Goal: Information Seeking & Learning: Learn about a topic

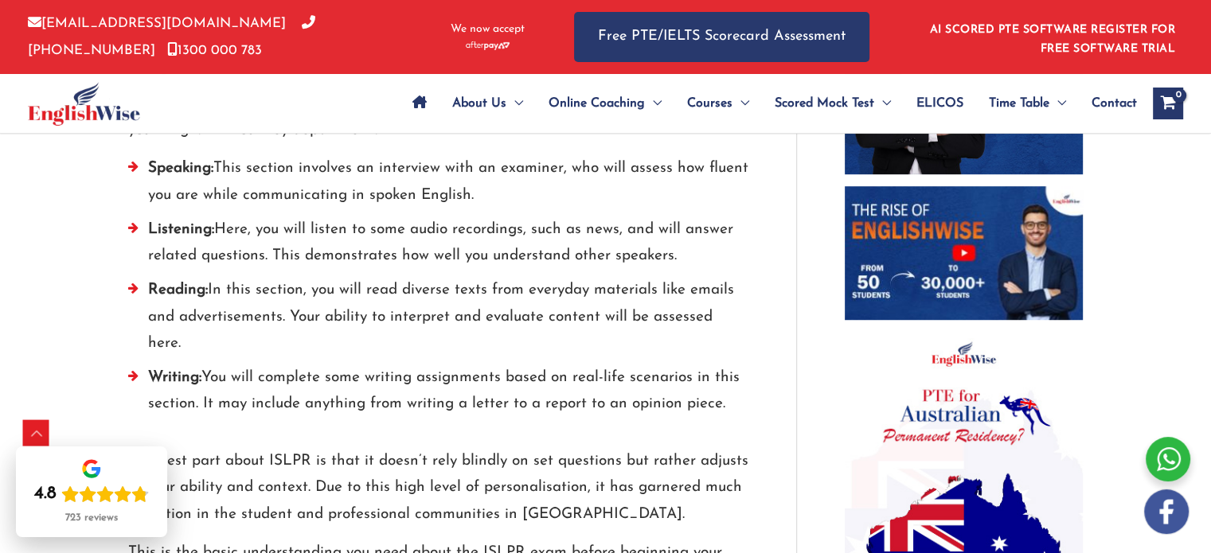
scroll to position [1000, 0]
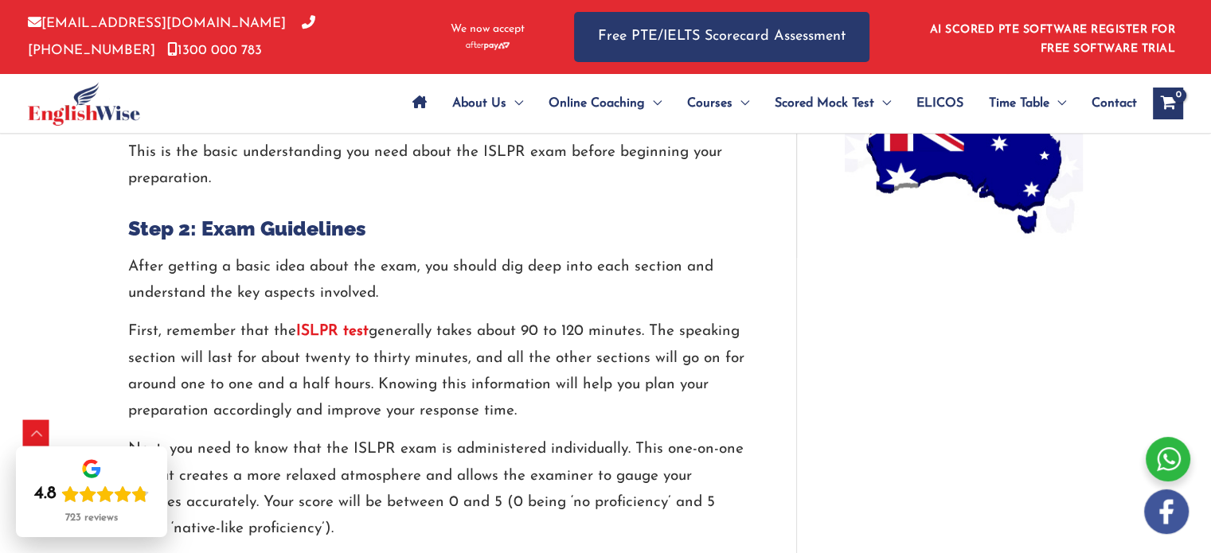
click at [1129, 377] on div "ISLPR Exam Guidelines: Sample & Practice Tests / ISLPR / By englishwise / Octob…" at bounding box center [605, 448] width 1211 height 3366
click at [1140, 365] on div "ISLPR Exam Guidelines: Sample & Practice Tests / ISLPR / By englishwise / Octob…" at bounding box center [605, 447] width 1211 height 3366
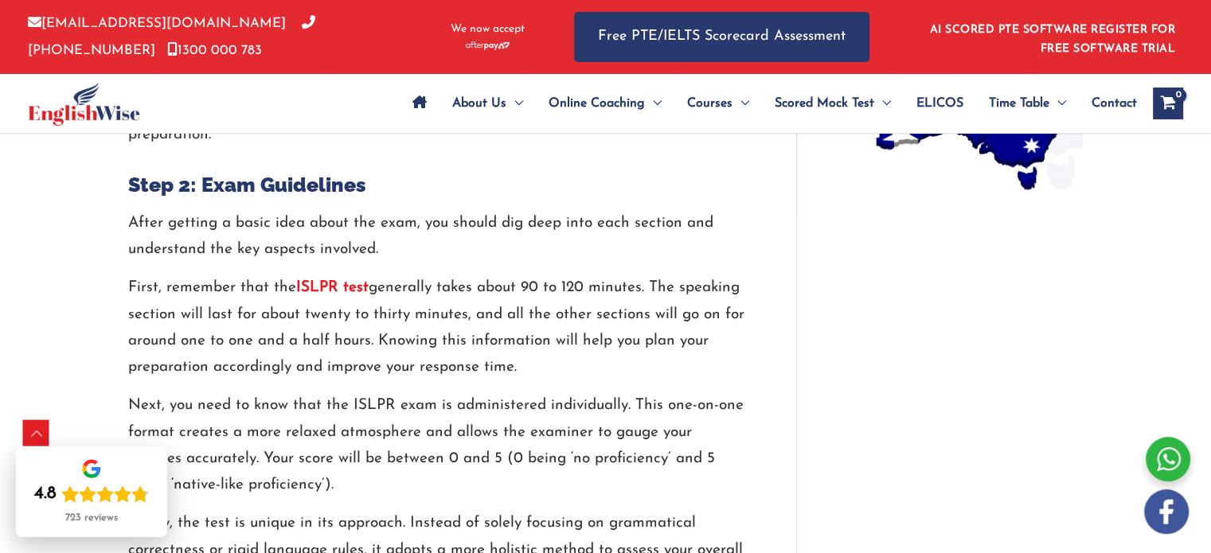
scroll to position [1453, 0]
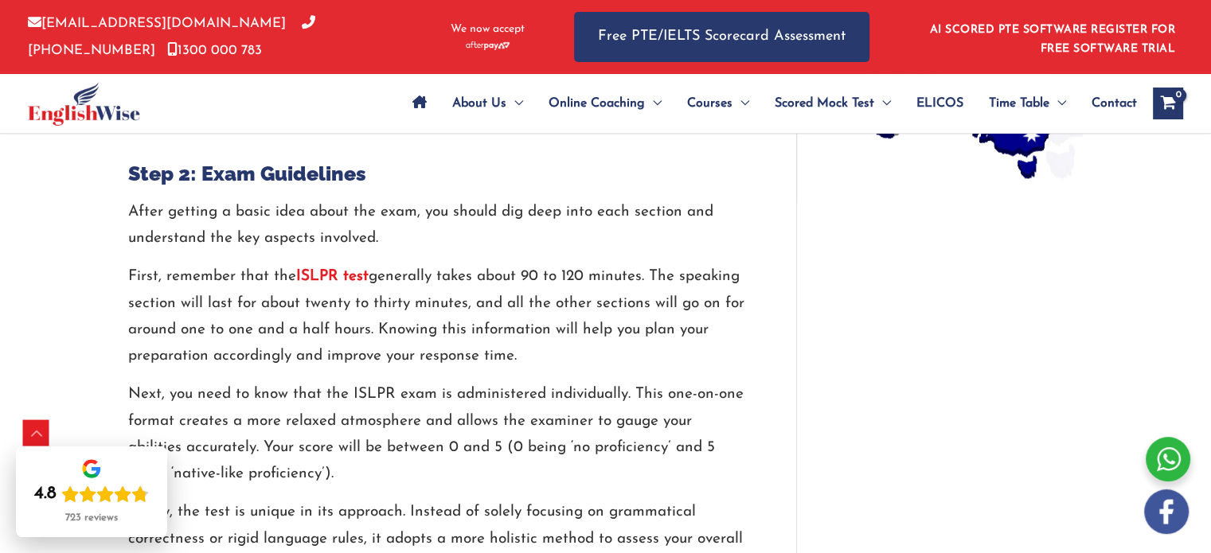
click at [1109, 404] on div "ISLPR Exam Guidelines: Sample & Practice Tests / ISLPR / By englishwise / Octob…" at bounding box center [605, 393] width 1211 height 3366
click at [1116, 397] on div "ISLPR Exam Guidelines: Sample & Practice Tests / ISLPR / By englishwise / Octob…" at bounding box center [605, 393] width 1211 height 3366
click at [1120, 389] on div "ISLPR Exam Guidelines: Sample & Practice Tests / ISLPR / By englishwise / Octob…" at bounding box center [605, 393] width 1211 height 3366
click at [1126, 384] on div "ISLPR Exam Guidelines: Sample & Practice Tests / ISLPR / By englishwise / Octob…" at bounding box center [605, 393] width 1211 height 3366
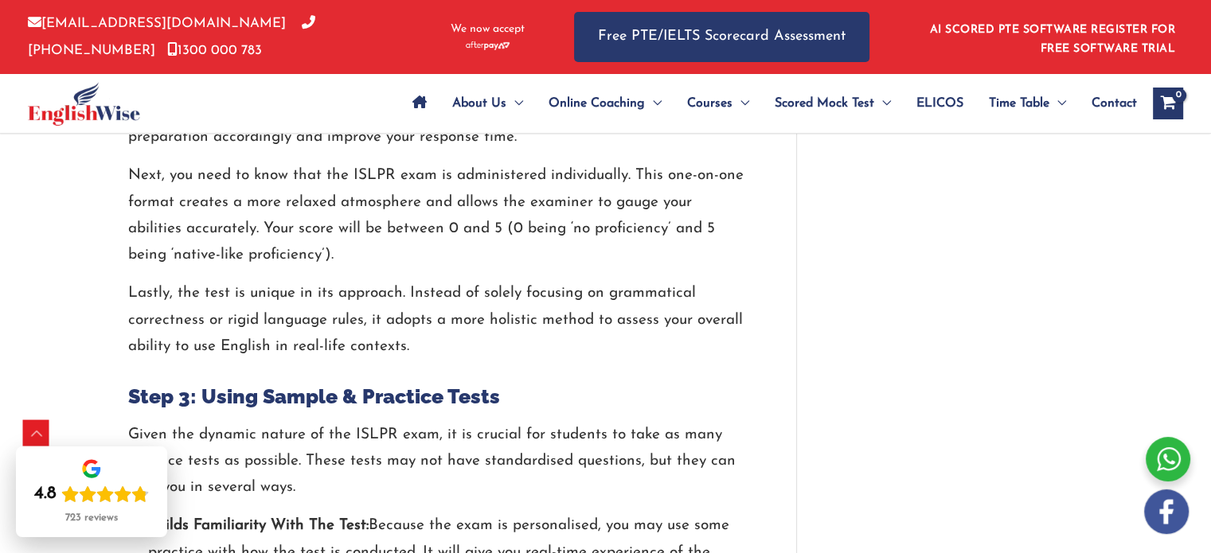
scroll to position [1672, 0]
click at [976, 481] on div "ISLPR Exam Guidelines: Sample & Practice Tests / ISLPR / By englishwise / Octob…" at bounding box center [605, 173] width 987 height 3366
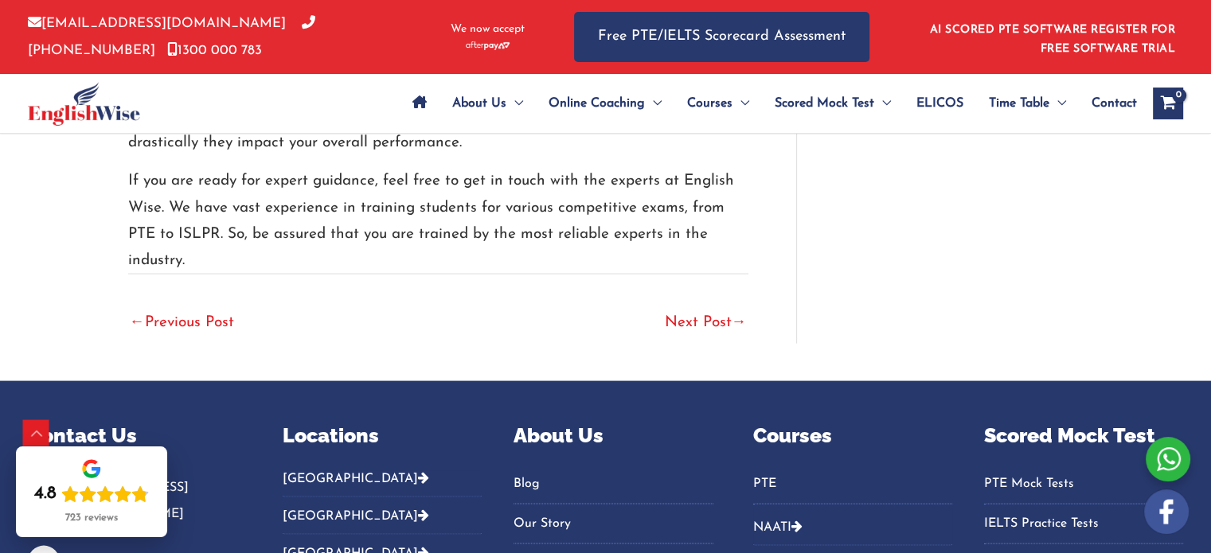
scroll to position [3148, 0]
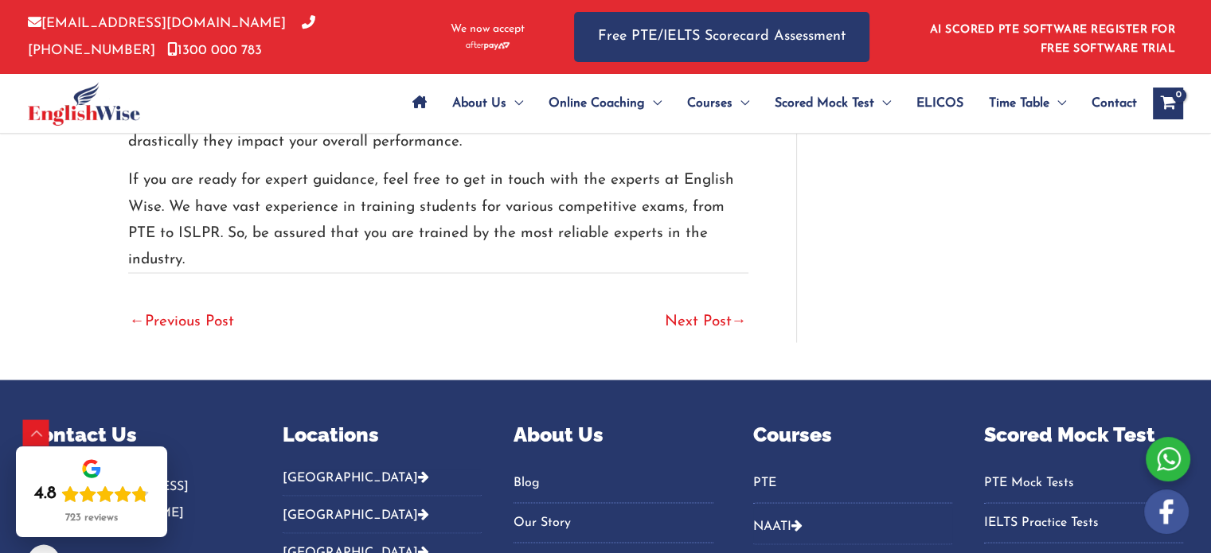
click at [694, 306] on link "Next Post →" at bounding box center [706, 323] width 82 height 35
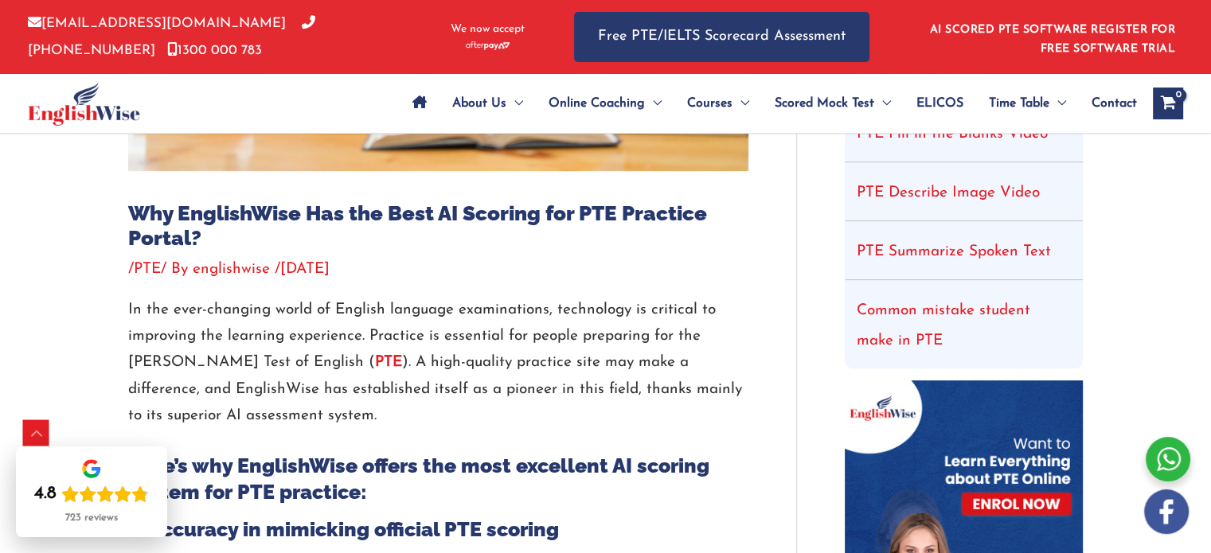
scroll to position [465, 0]
click at [1064, 451] on img at bounding box center [964, 544] width 238 height 327
